Goal: Transaction & Acquisition: Purchase product/service

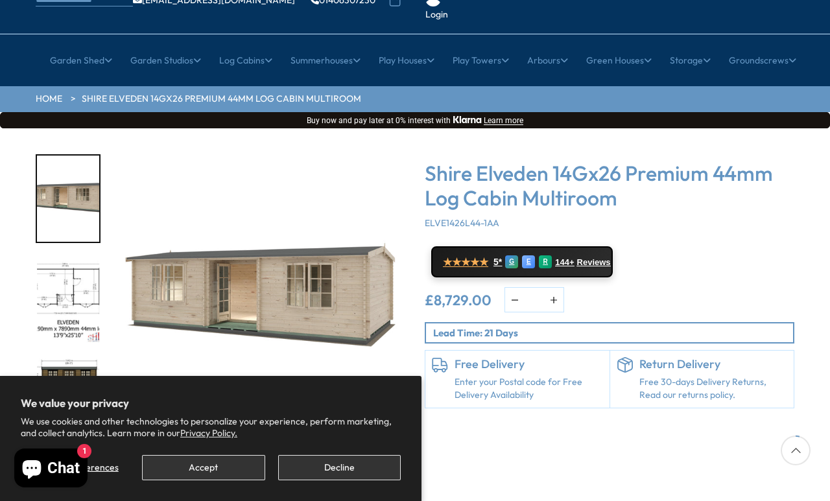
scroll to position [103, 0]
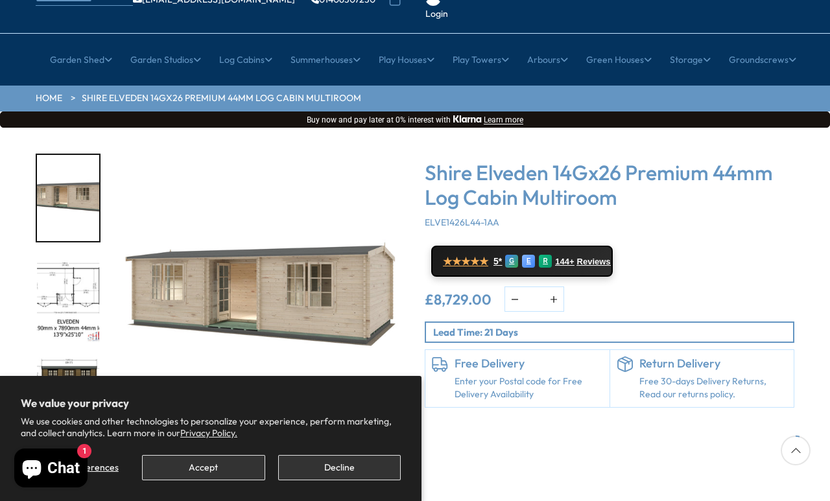
click at [76, 358] on img "3 / 10" at bounding box center [68, 401] width 62 height 86
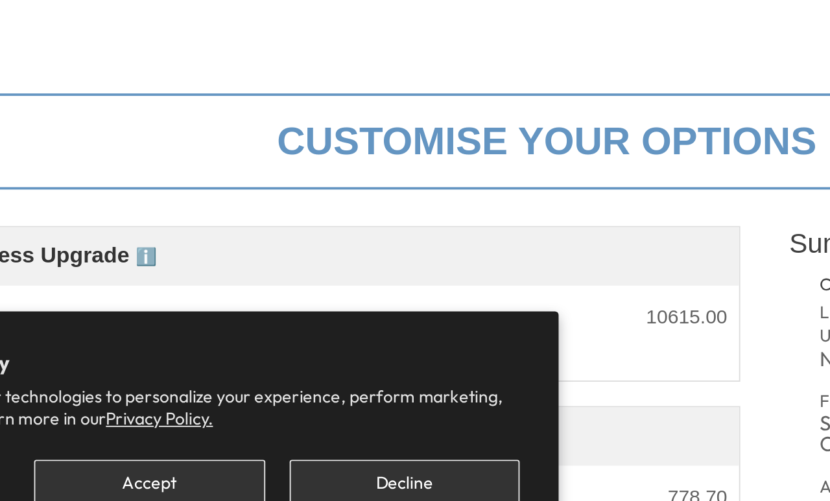
scroll to position [292, 0]
click at [278, 455] on button "Decline" at bounding box center [339, 467] width 123 height 25
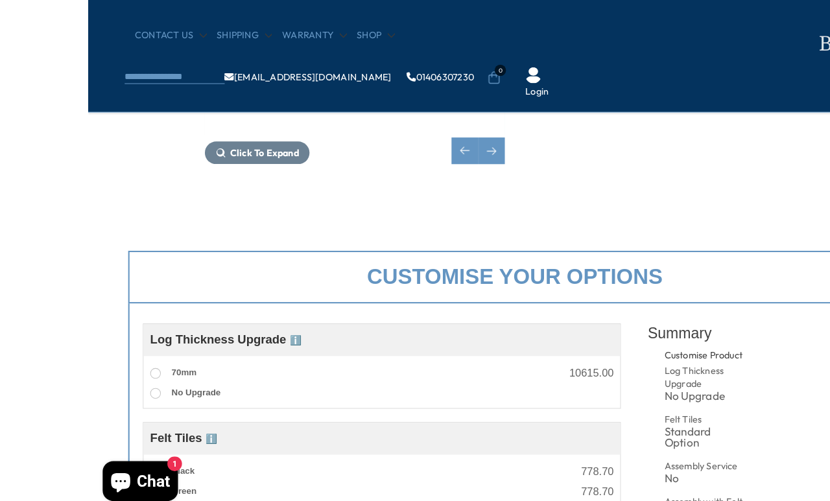
scroll to position [331, 0]
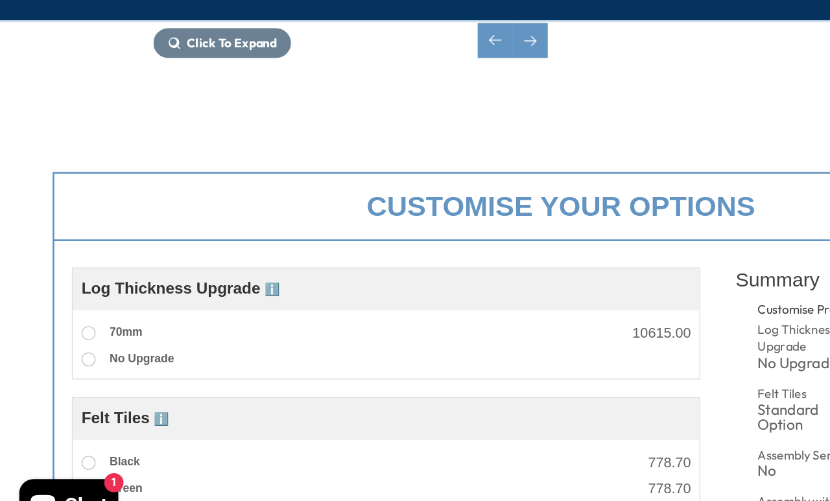
click at [71, 332] on label "70mm" at bounding box center [82, 340] width 45 height 17
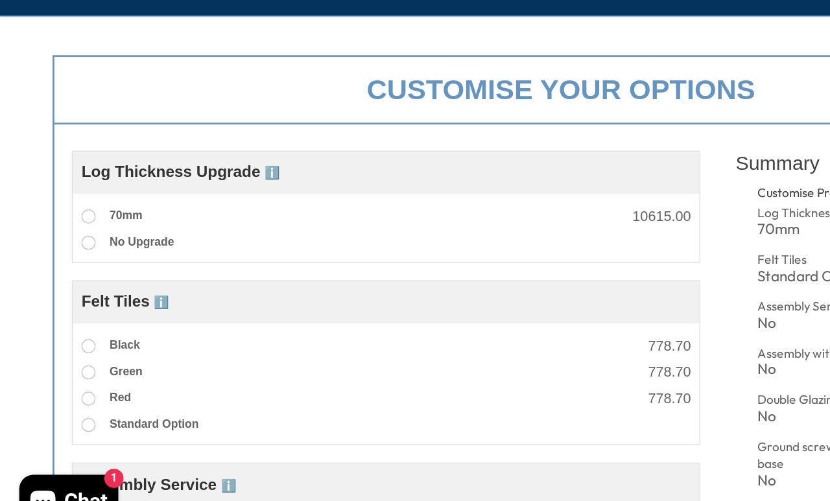
scroll to position [422, 0]
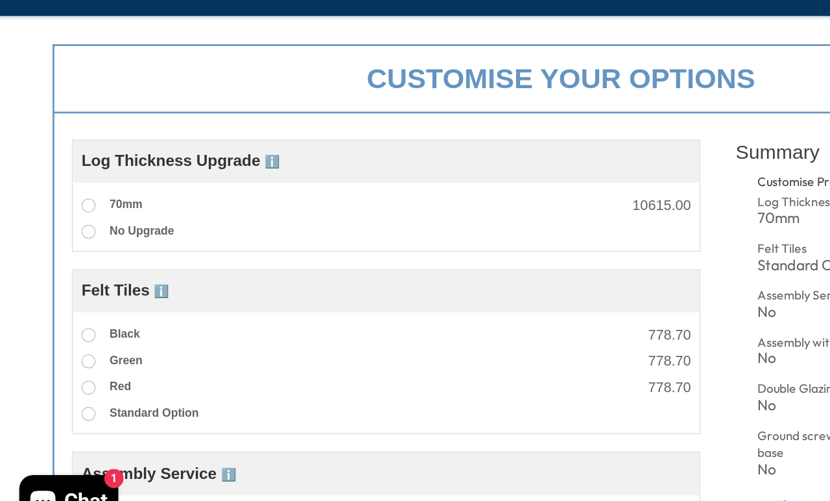
click at [71, 336] on label "Black" at bounding box center [81, 344] width 43 height 17
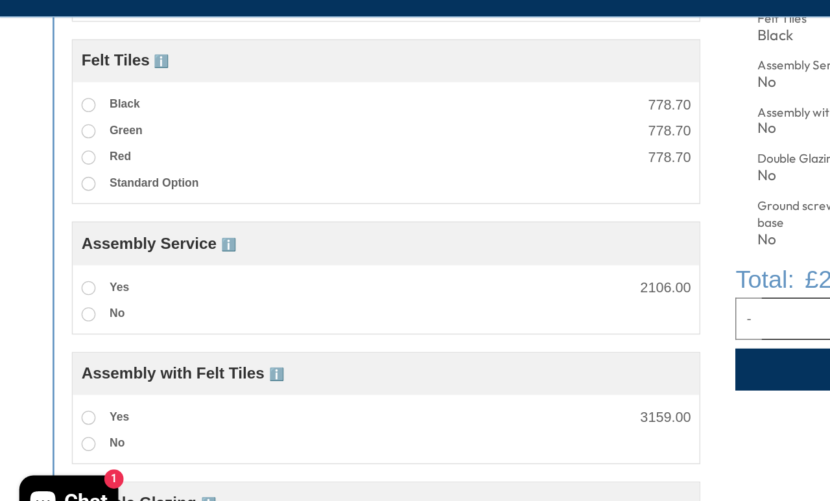
scroll to position [594, 0]
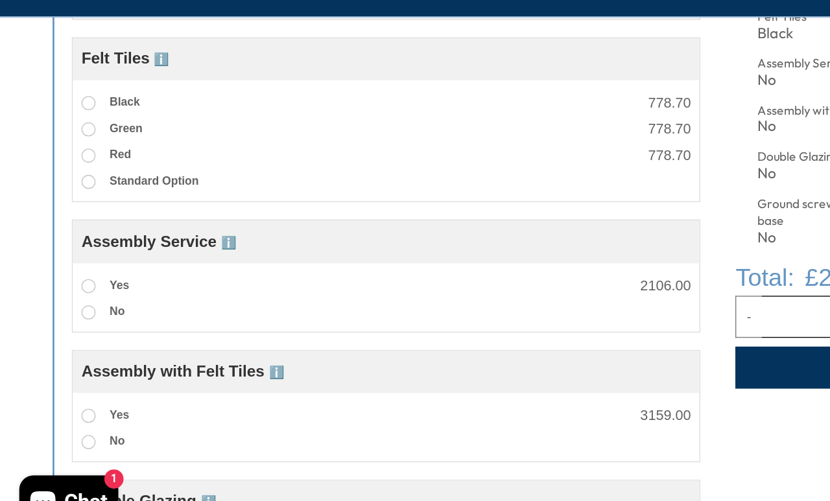
click at [66, 303] on span at bounding box center [65, 308] width 10 height 10
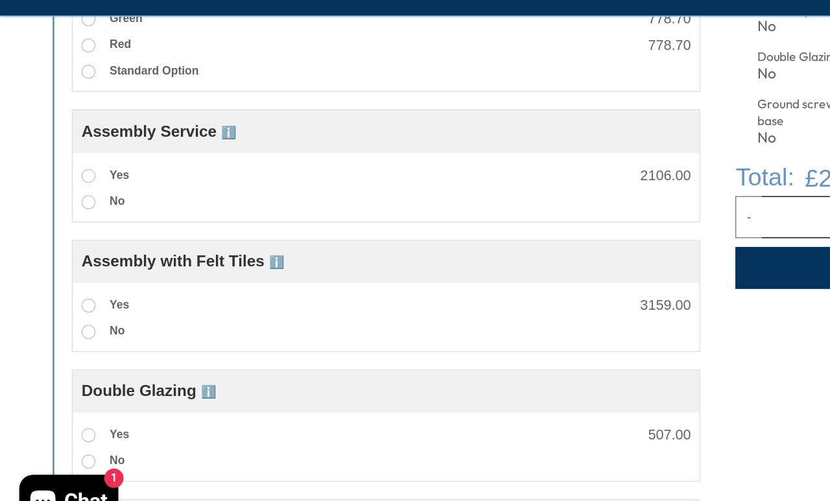
scroll to position [678, 0]
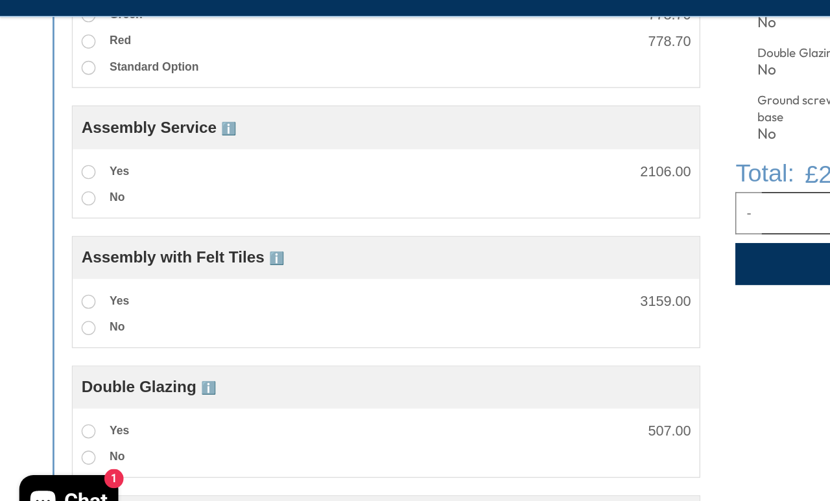
click at [65, 312] on label "Yes" at bounding box center [77, 320] width 35 height 17
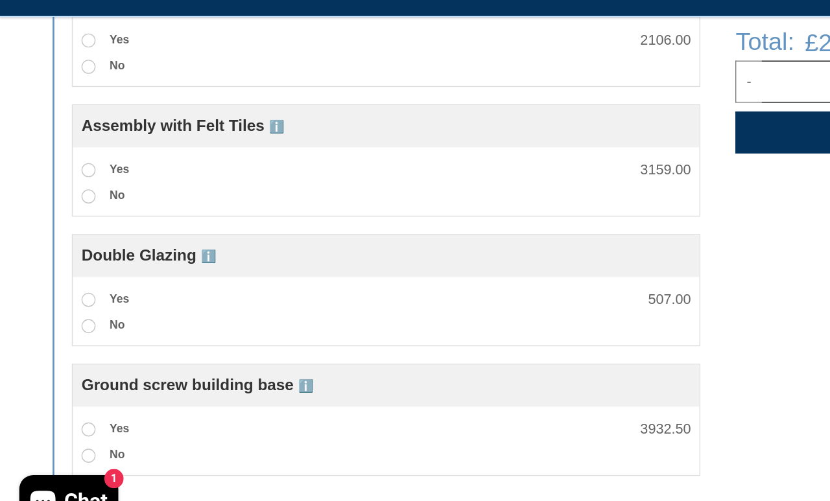
scroll to position [779, 0]
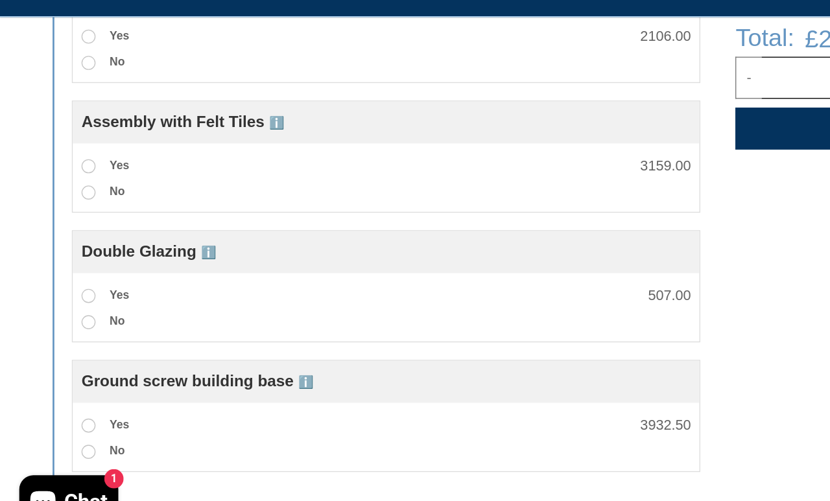
click at [65, 311] on span at bounding box center [65, 316] width 10 height 10
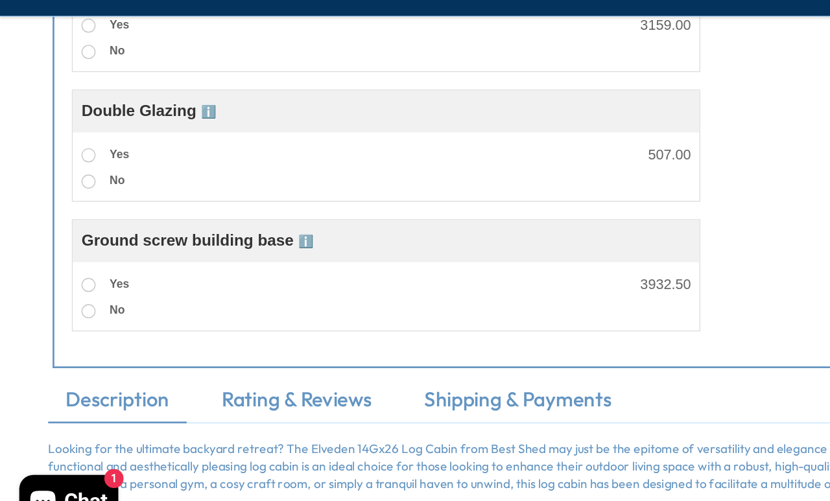
scroll to position [886, 0]
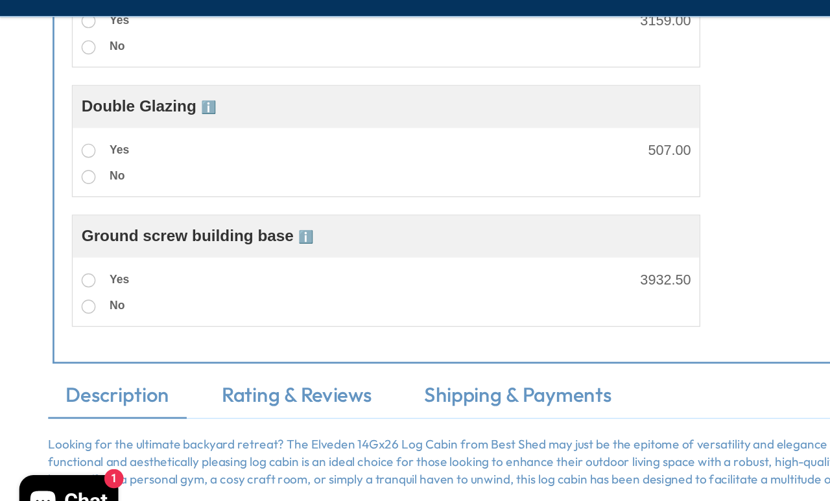
click at [67, 300] on span at bounding box center [65, 305] width 10 height 10
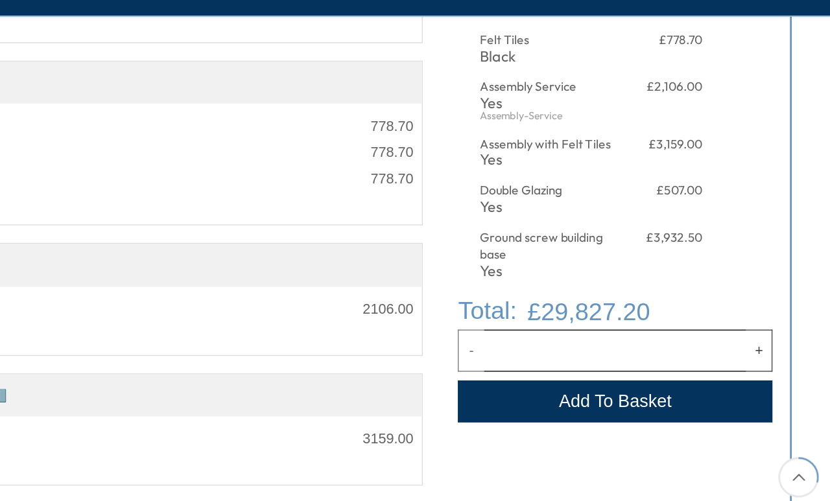
scroll to position [577, 1]
